Goal: Task Accomplishment & Management: Use online tool/utility

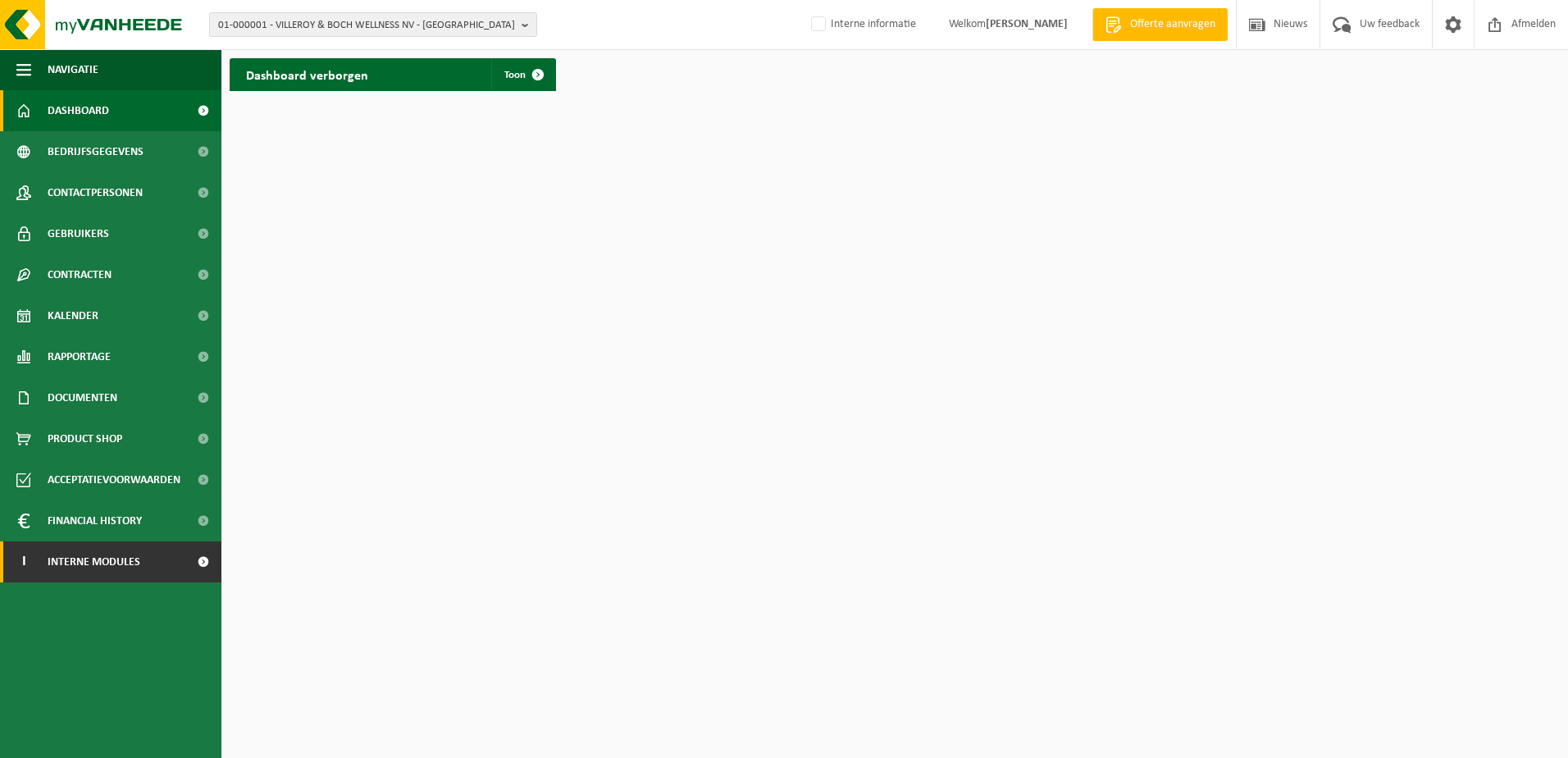
click at [76, 564] on span "Interne modules" at bounding box center [94, 561] width 93 height 41
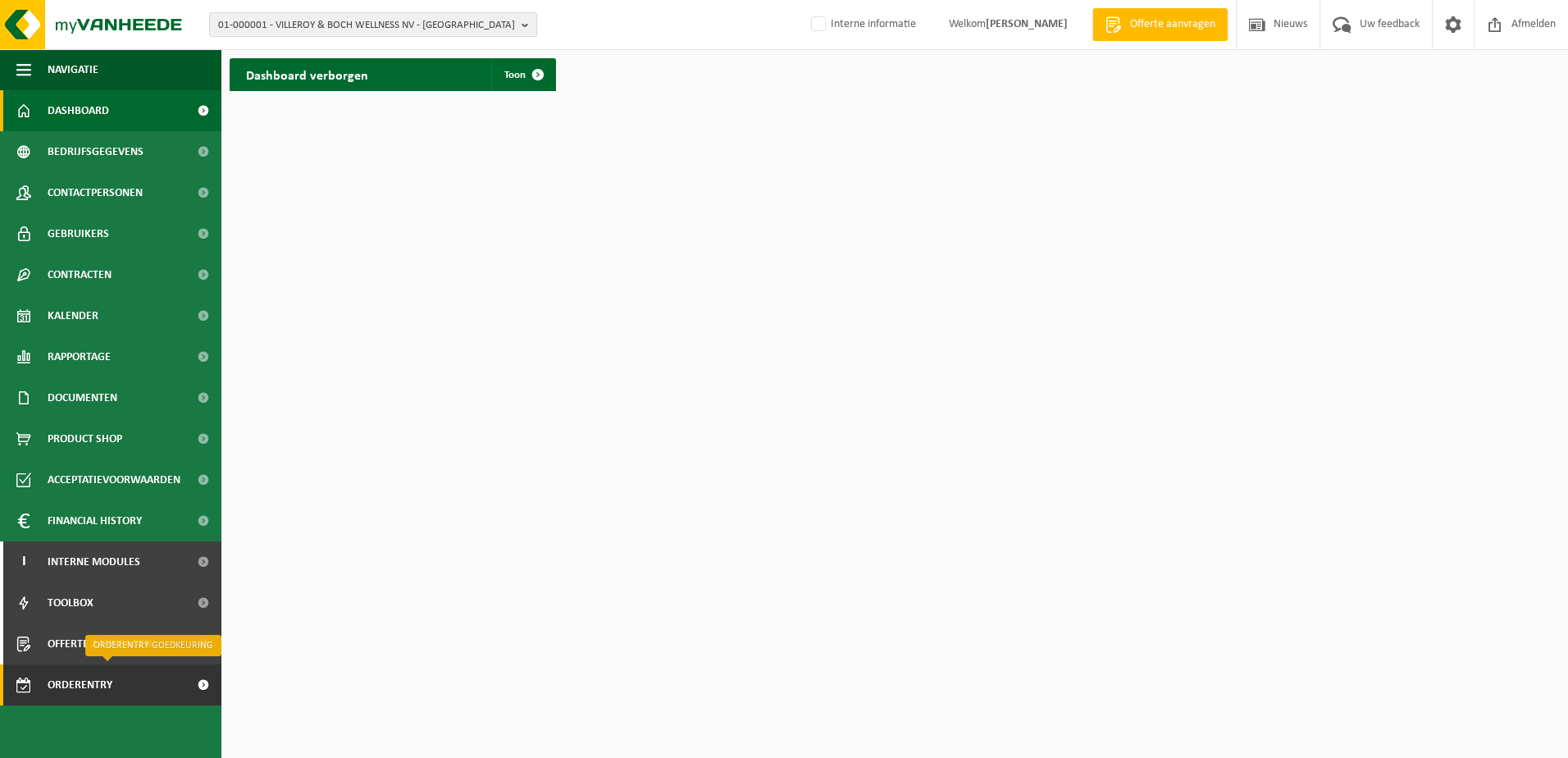
click at [69, 679] on span "Orderentry Goedkeuring" at bounding box center [117, 685] width 138 height 41
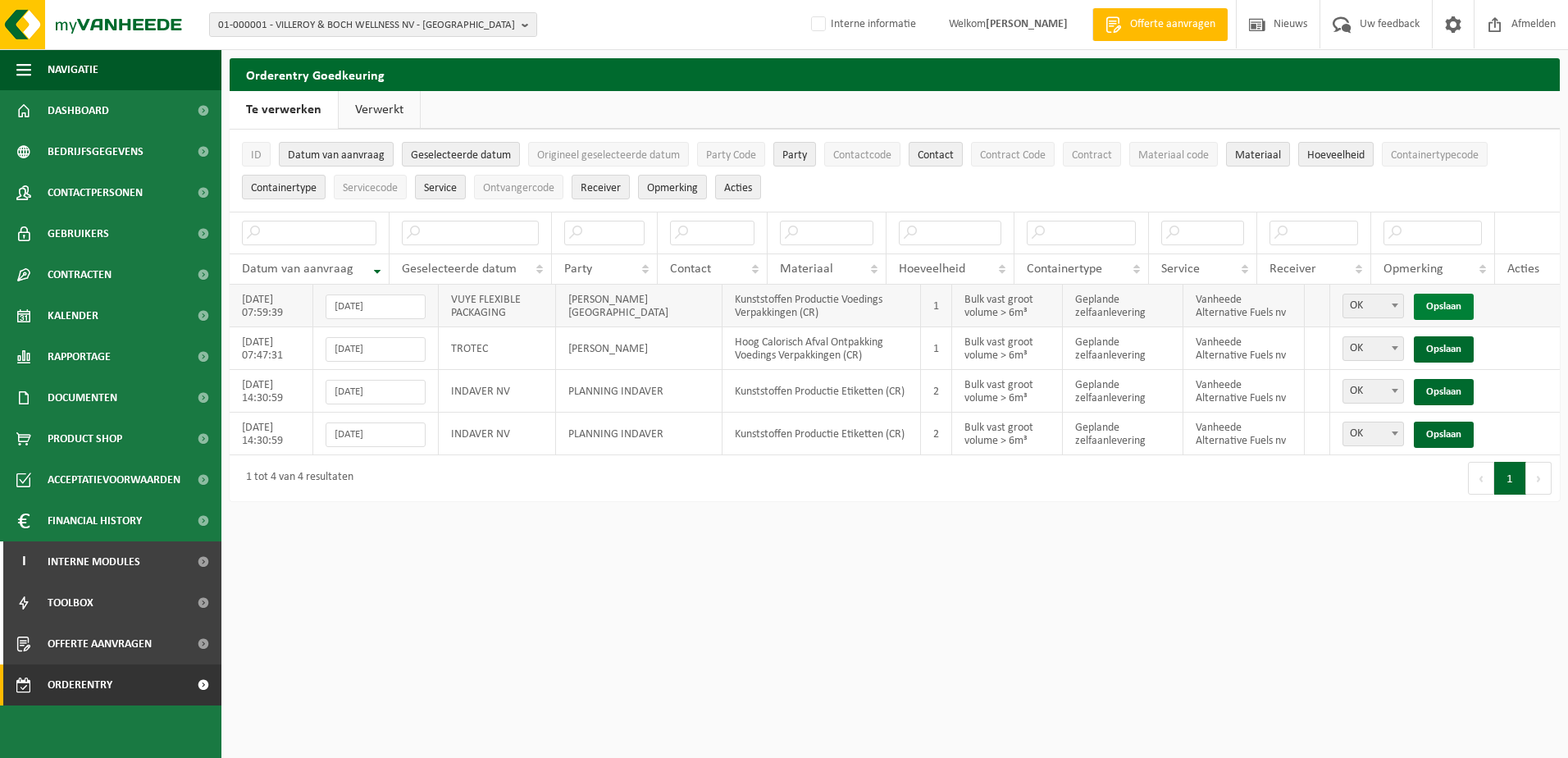
click at [1446, 309] on link "Opslaan" at bounding box center [1444, 306] width 60 height 26
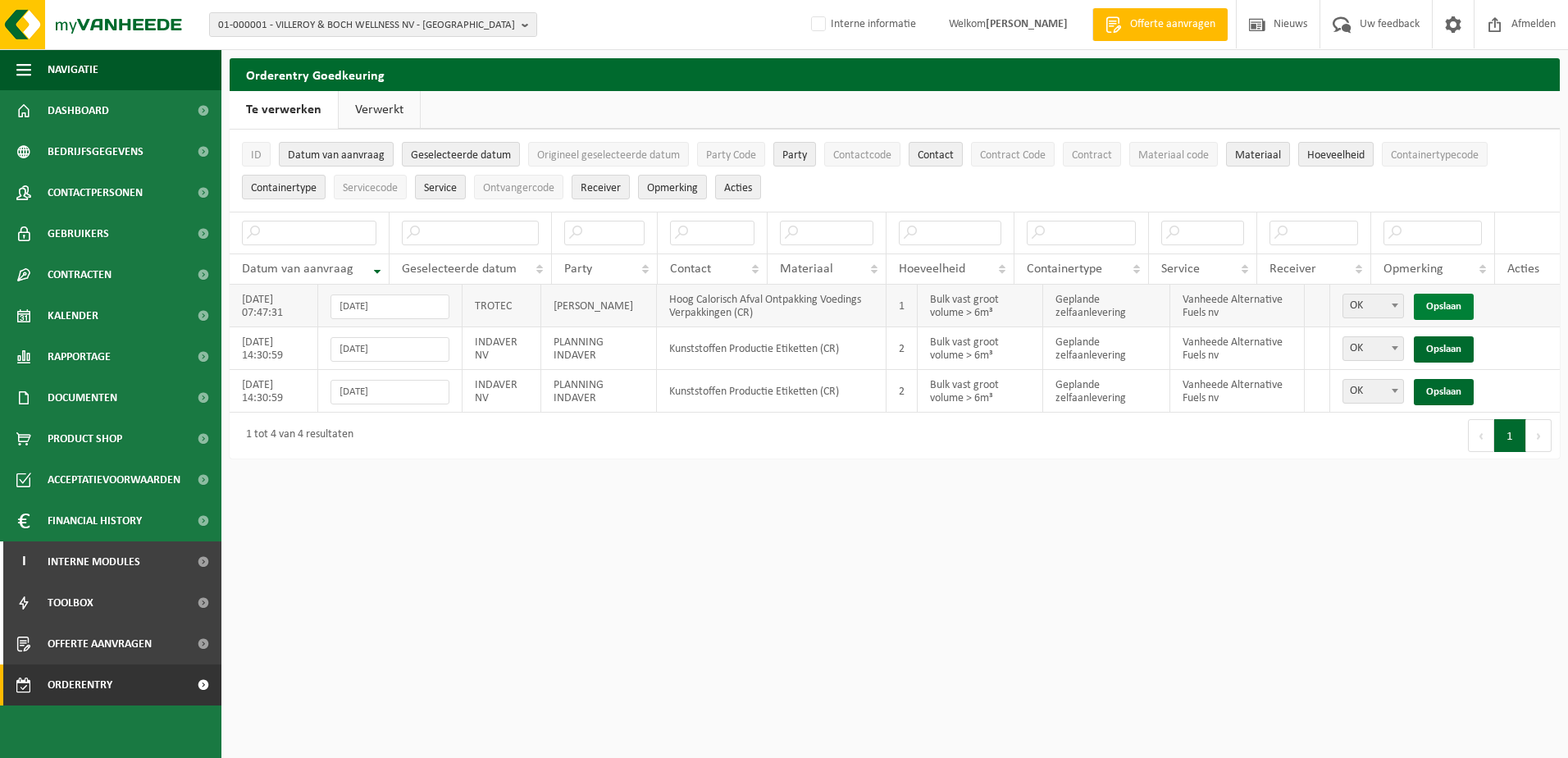
click at [1444, 304] on link "Opslaan" at bounding box center [1444, 306] width 60 height 26
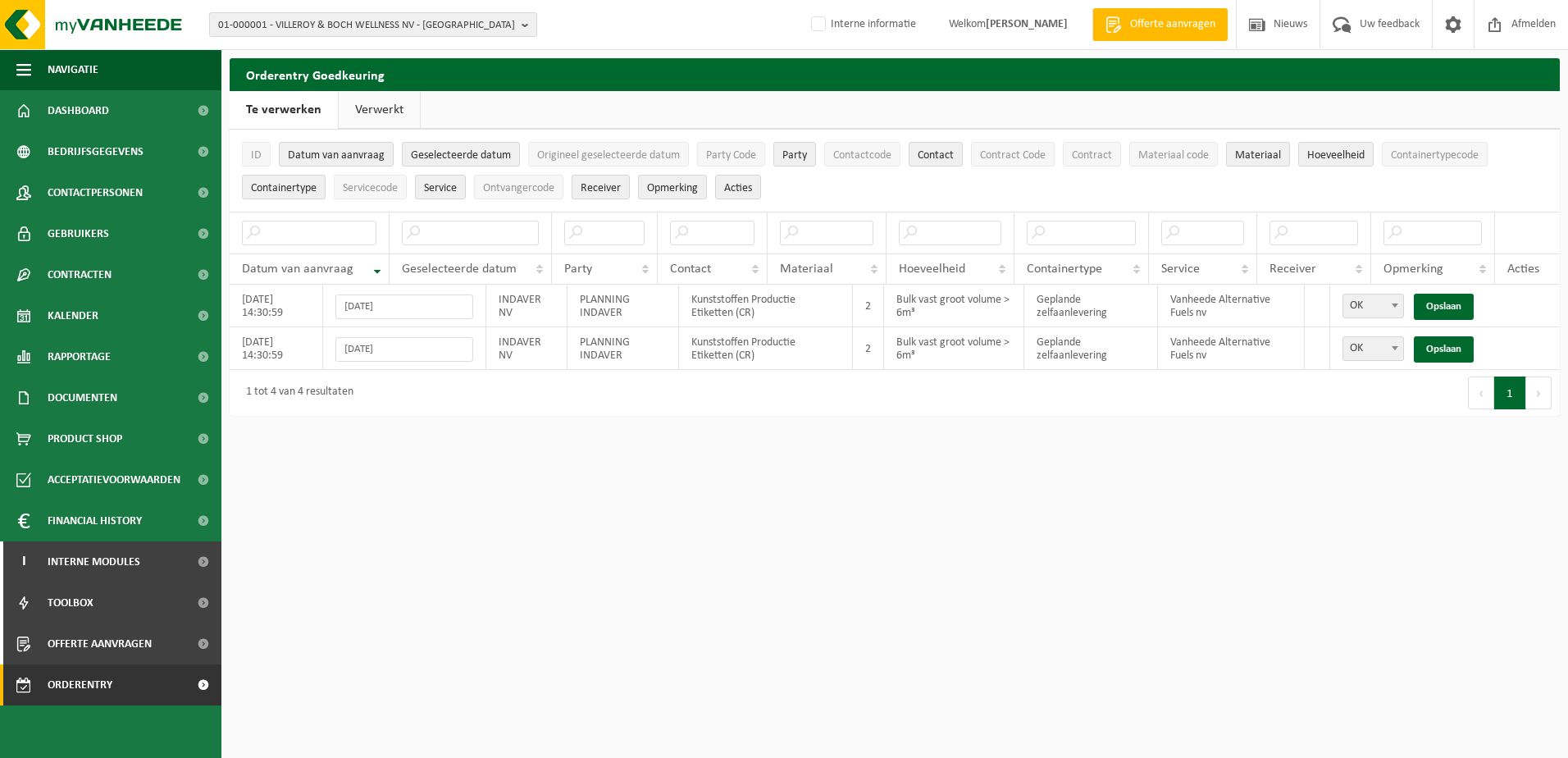
click at [372, 109] on link "Verwerkt" at bounding box center [379, 109] width 82 height 38
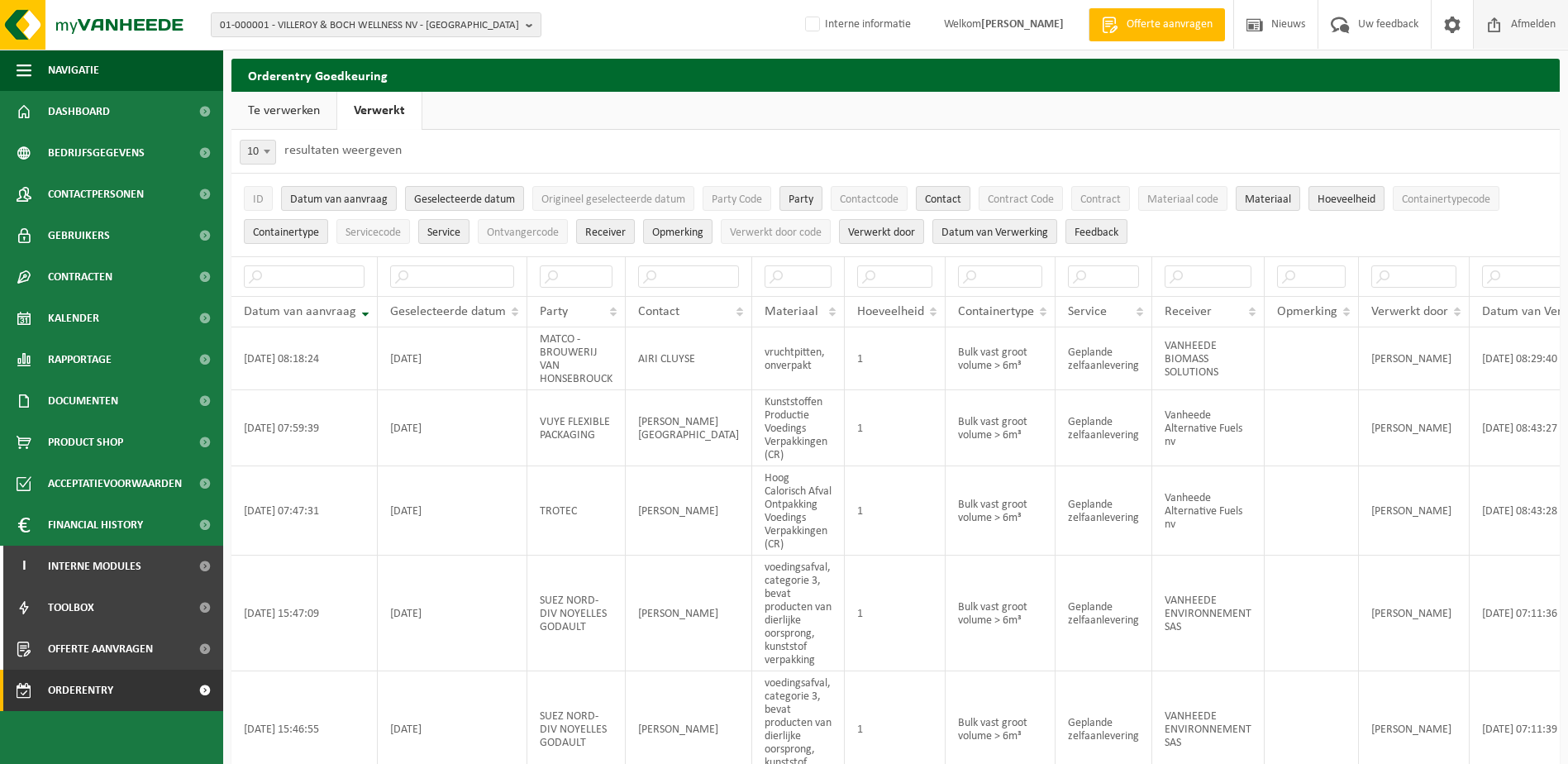
click at [1525, 19] on span "Afmelden" at bounding box center [1532, 25] width 53 height 49
